Goal: Task Accomplishment & Management: Complete application form

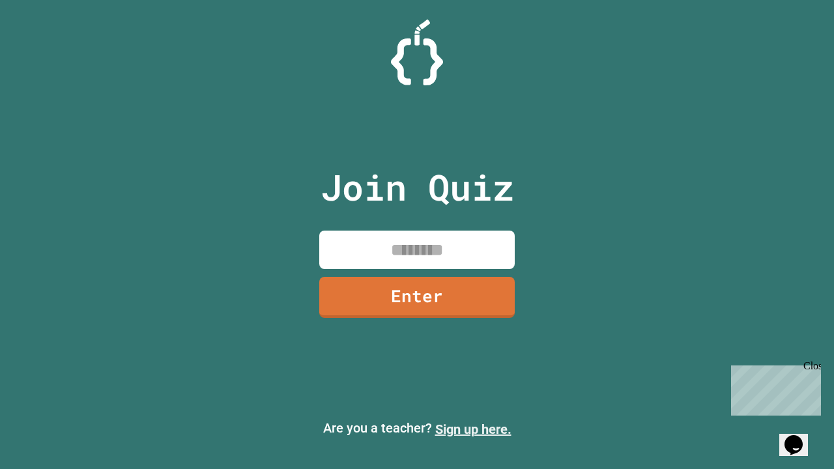
click at [473, 429] on link "Sign up here." at bounding box center [473, 429] width 76 height 16
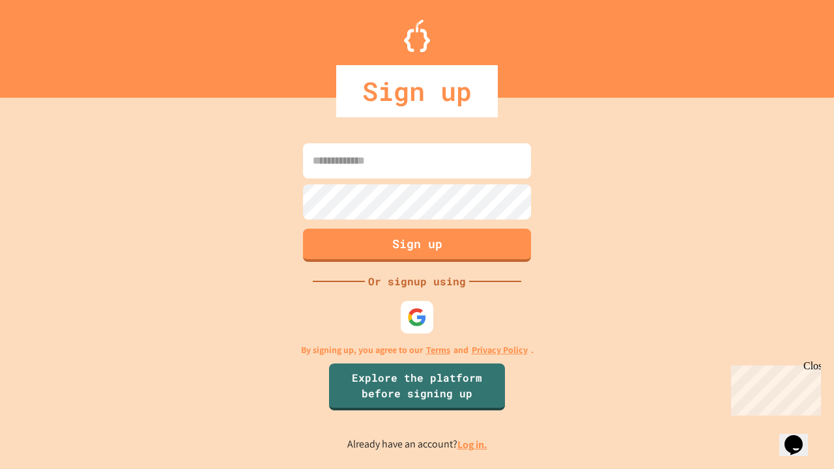
click at [473, 444] on link "Log in." at bounding box center [472, 445] width 30 height 14
